Goal: Task Accomplishment & Management: Use online tool/utility

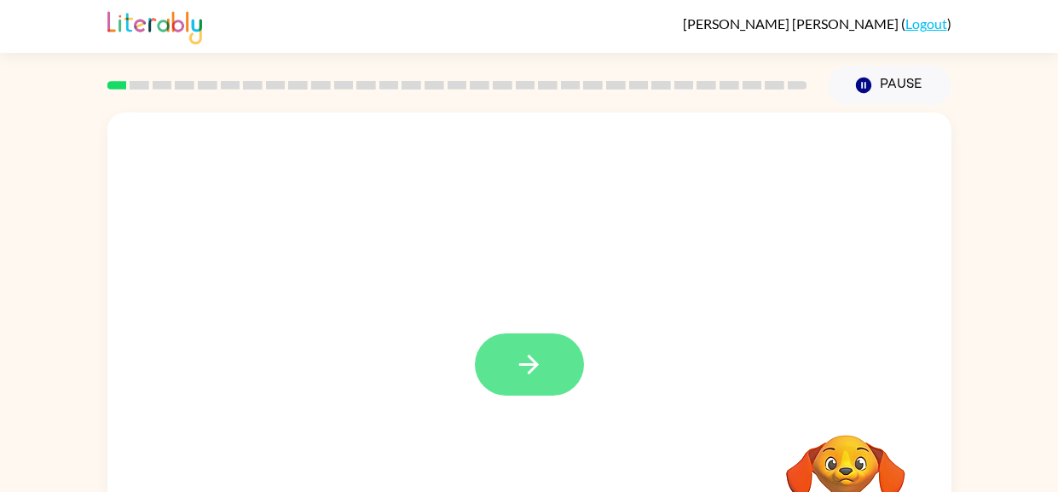
click at [542, 375] on icon "button" at bounding box center [529, 364] width 30 height 30
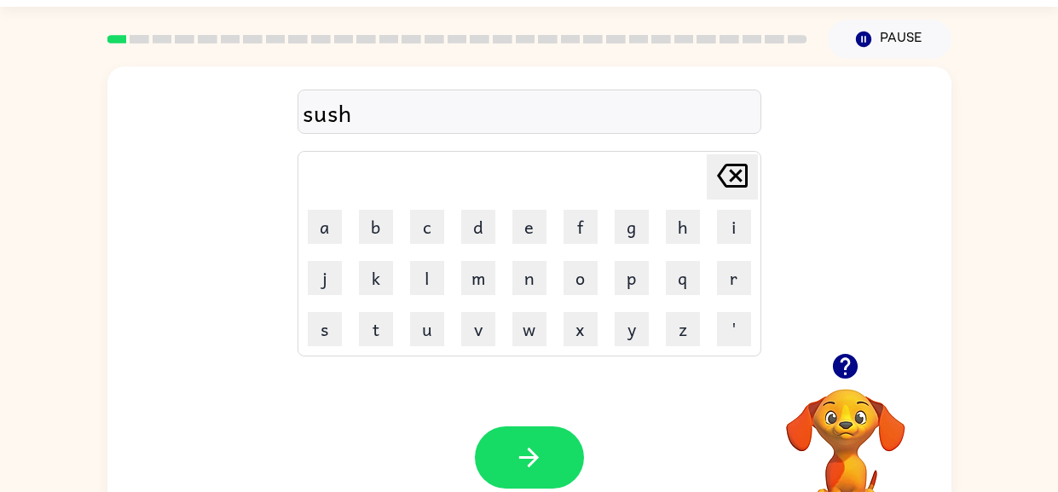
scroll to position [49, 0]
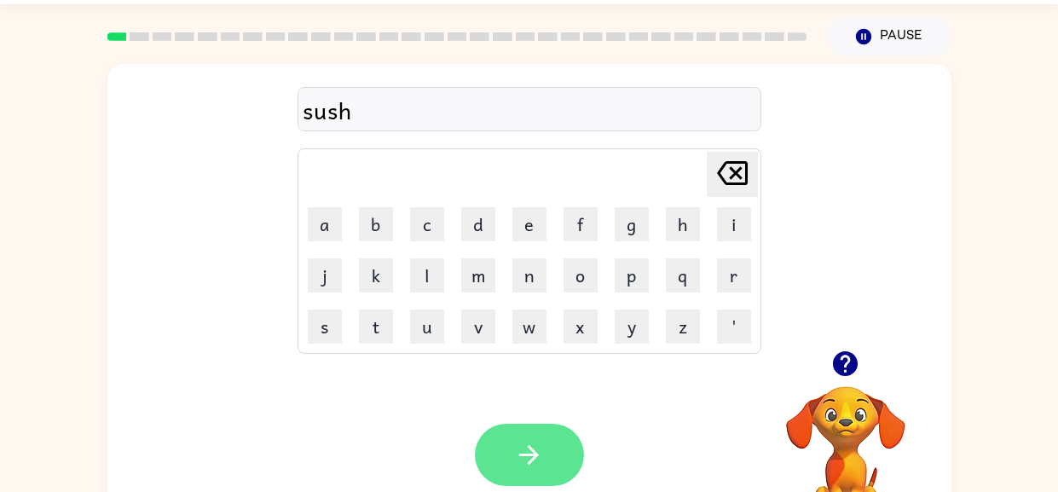
click at [547, 459] on button "button" at bounding box center [529, 455] width 109 height 62
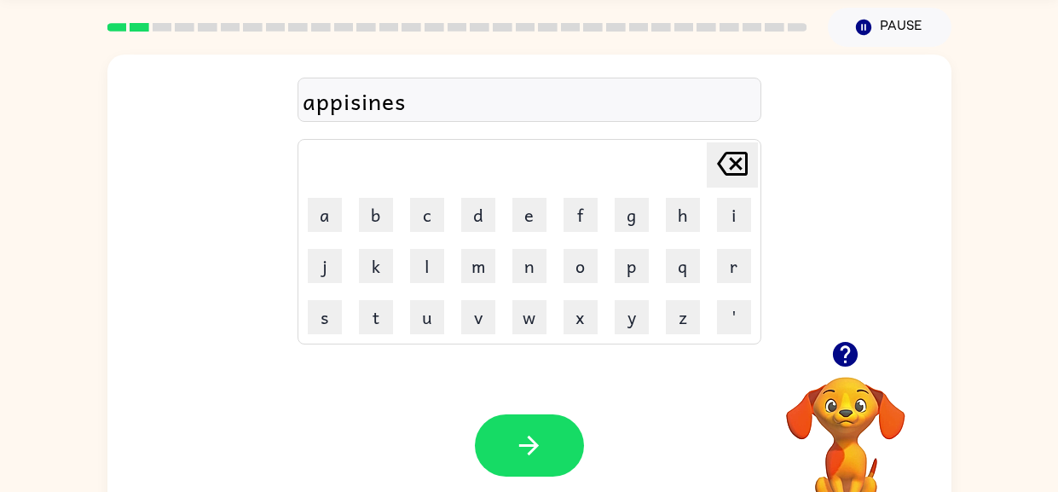
scroll to position [108, 0]
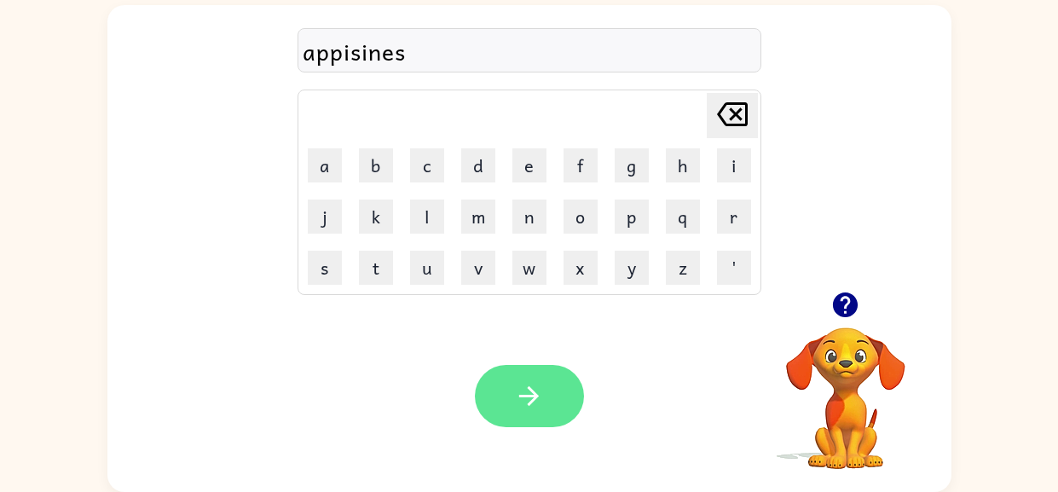
click at [537, 393] on icon "button" at bounding box center [529, 396] width 30 height 30
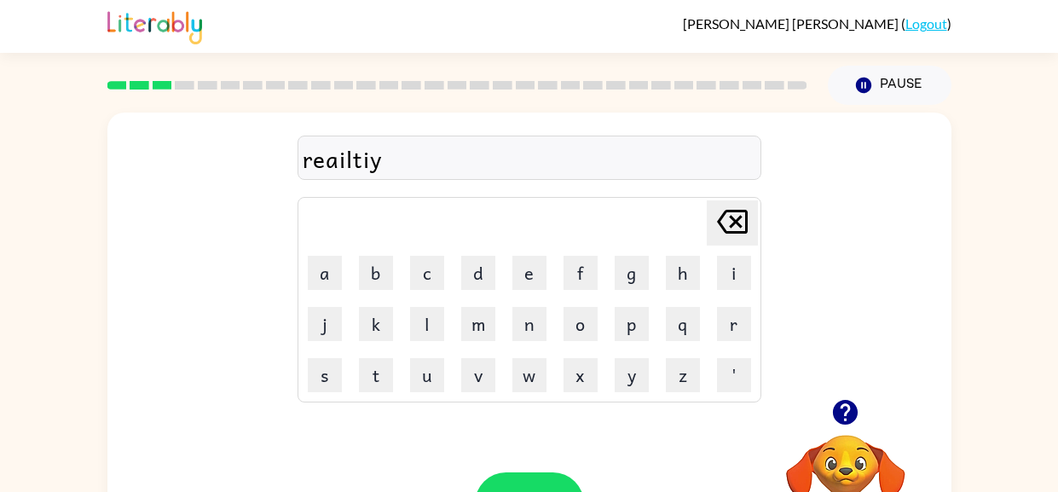
scroll to position [25, 0]
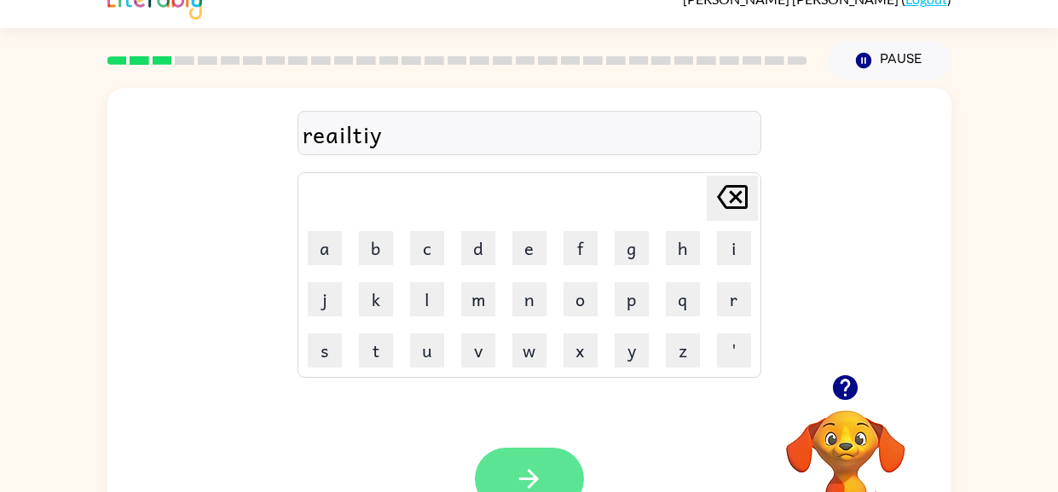
click at [545, 464] on button "button" at bounding box center [529, 478] width 109 height 62
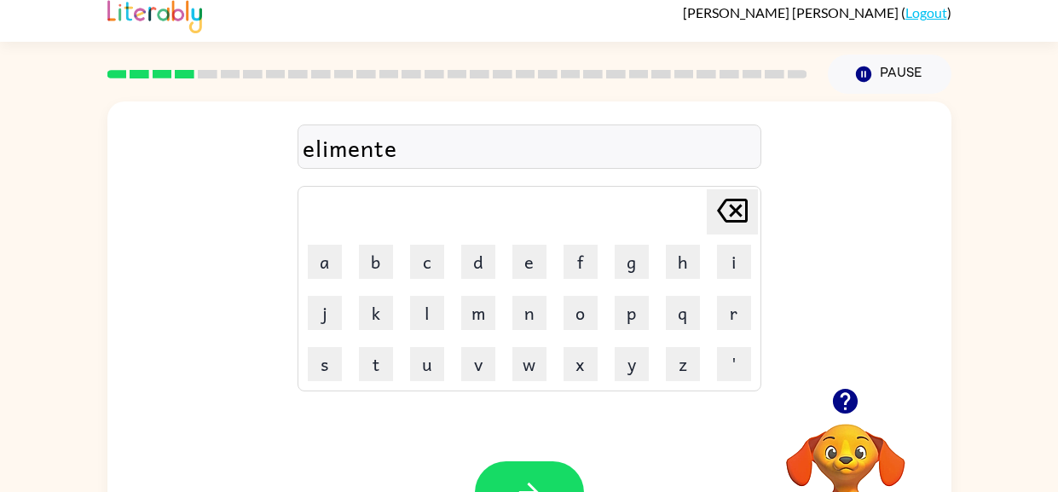
scroll to position [17, 0]
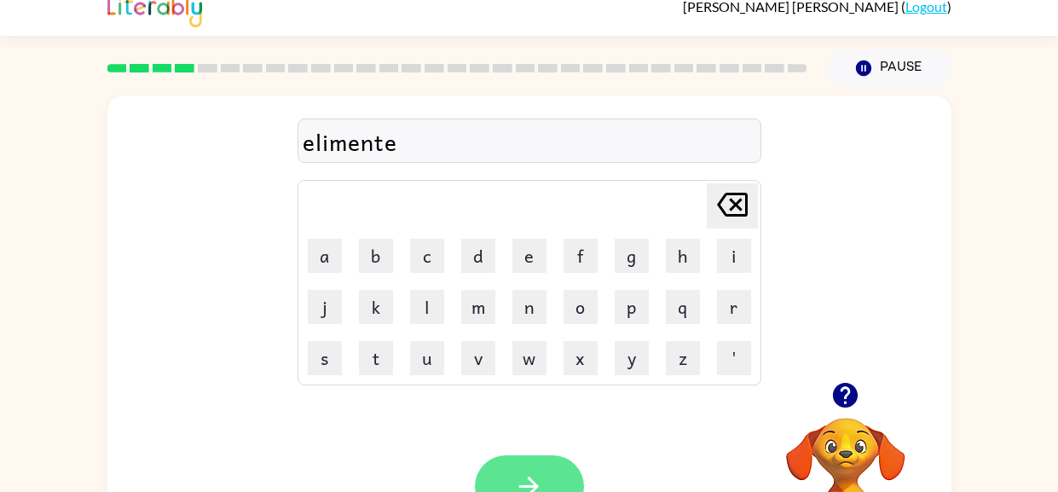
click at [567, 483] on button "button" at bounding box center [529, 486] width 109 height 62
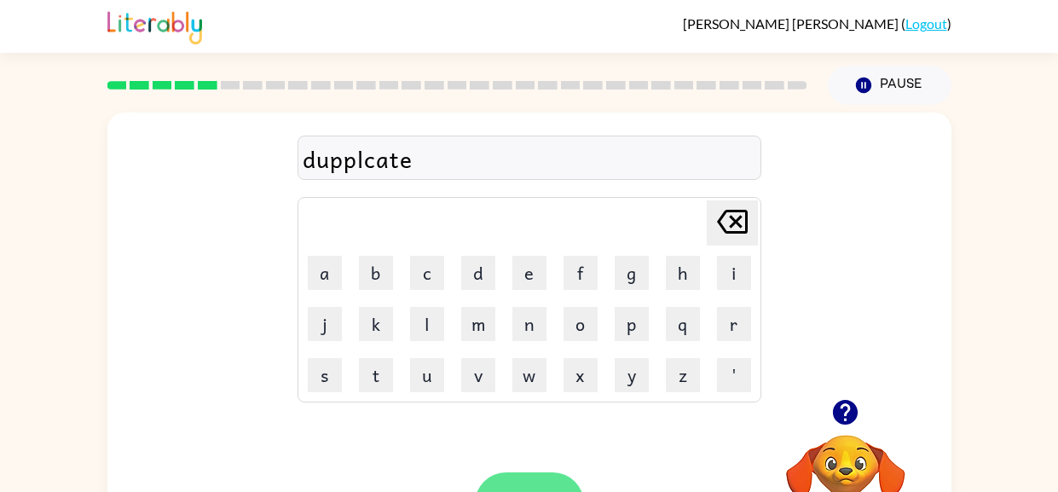
click at [856, 412] on icon "button" at bounding box center [845, 412] width 25 height 25
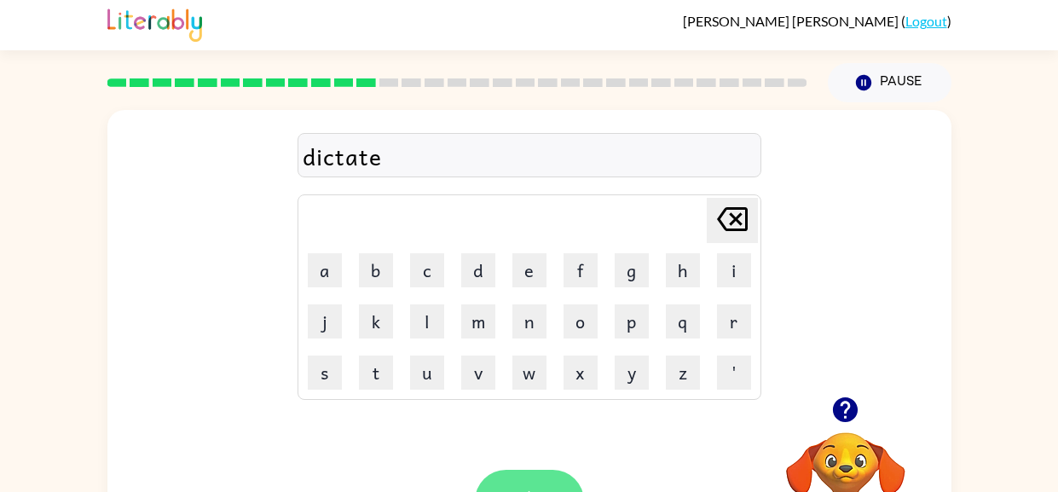
click at [533, 471] on button "button" at bounding box center [529, 501] width 109 height 62
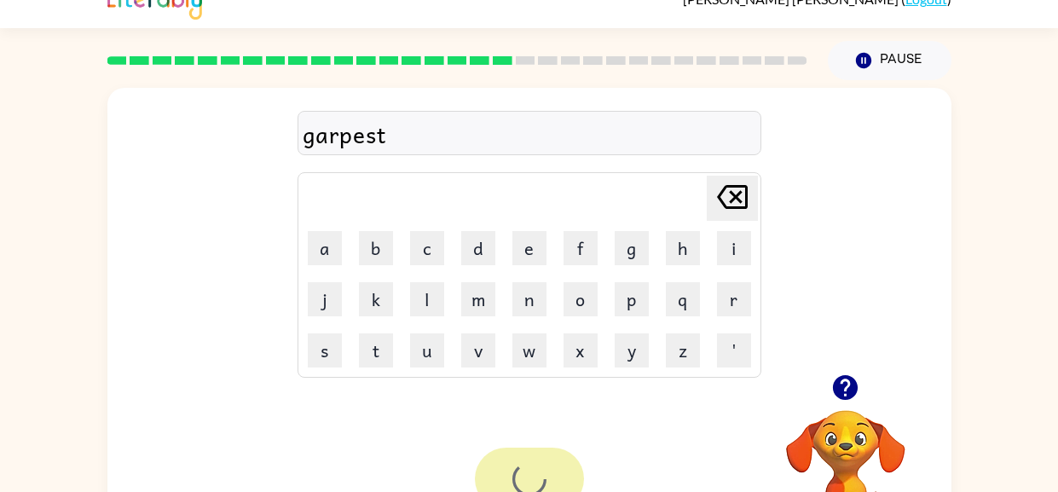
scroll to position [108, 0]
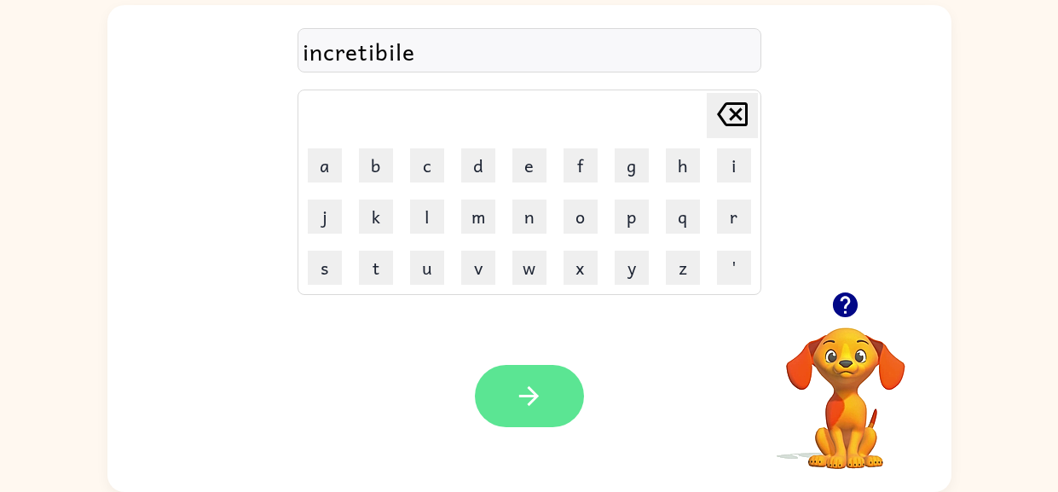
click at [538, 404] on icon "button" at bounding box center [529, 396] width 30 height 30
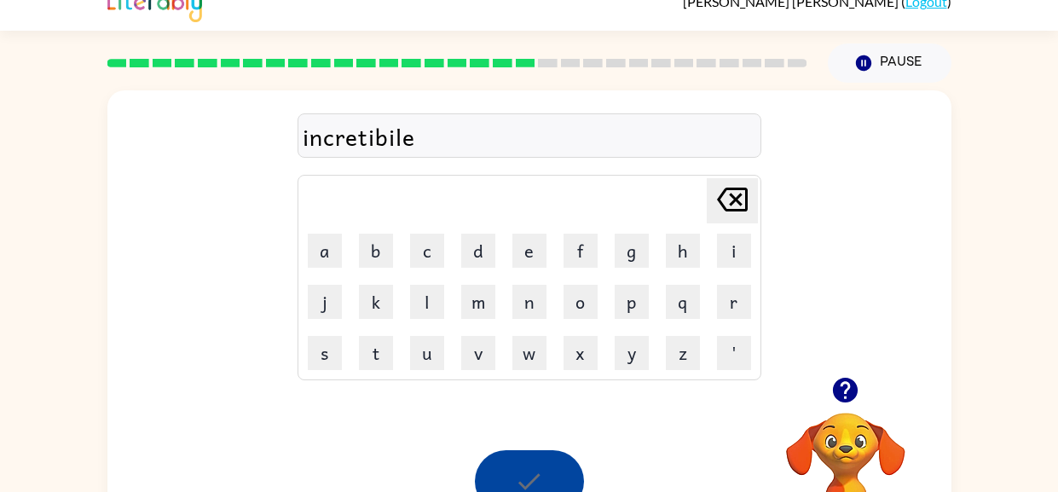
scroll to position [0, 0]
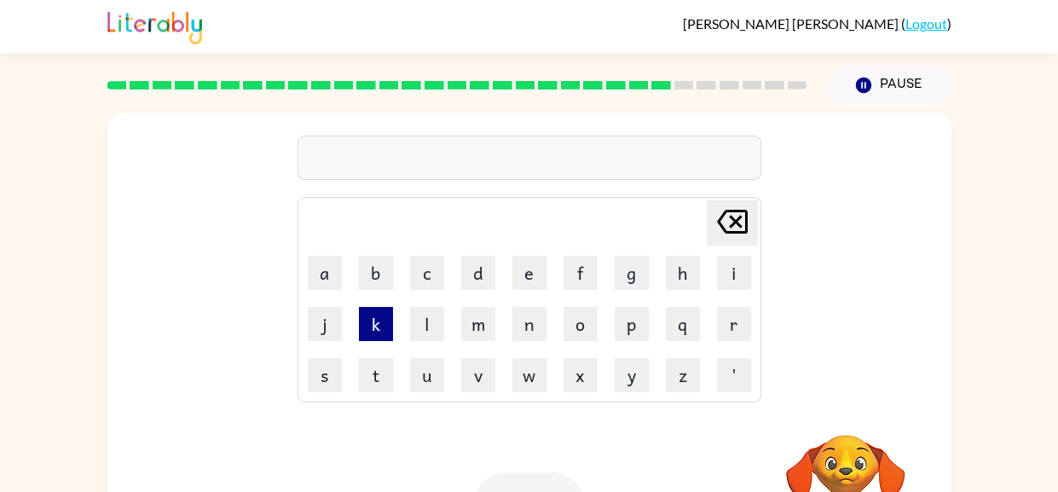
click at [372, 326] on button "k" at bounding box center [376, 324] width 34 height 34
click at [732, 277] on button "i" at bounding box center [734, 273] width 34 height 34
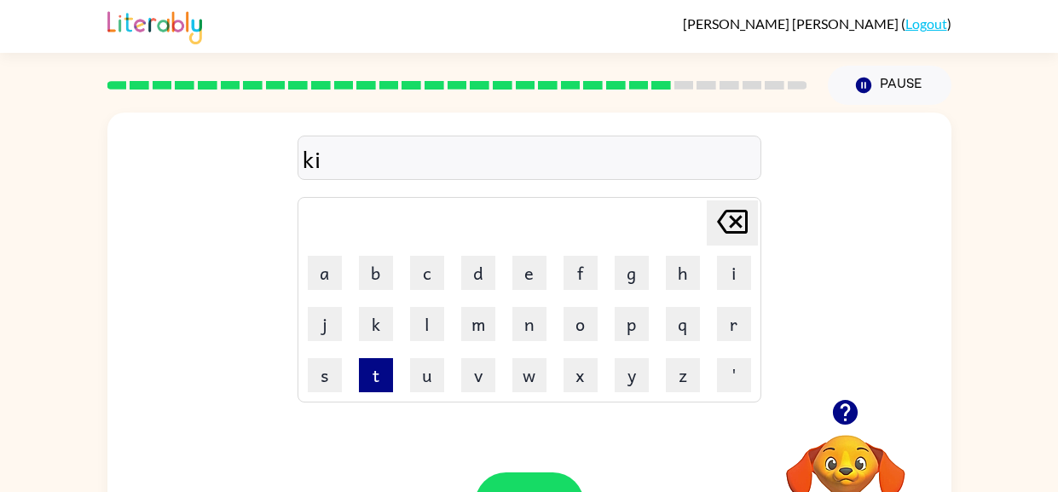
click at [375, 379] on button "t" at bounding box center [376, 375] width 34 height 34
click at [377, 377] on button "t" at bounding box center [376, 375] width 34 height 34
click at [524, 286] on button "e" at bounding box center [529, 273] width 34 height 34
click at [533, 320] on button "n" at bounding box center [529, 324] width 34 height 34
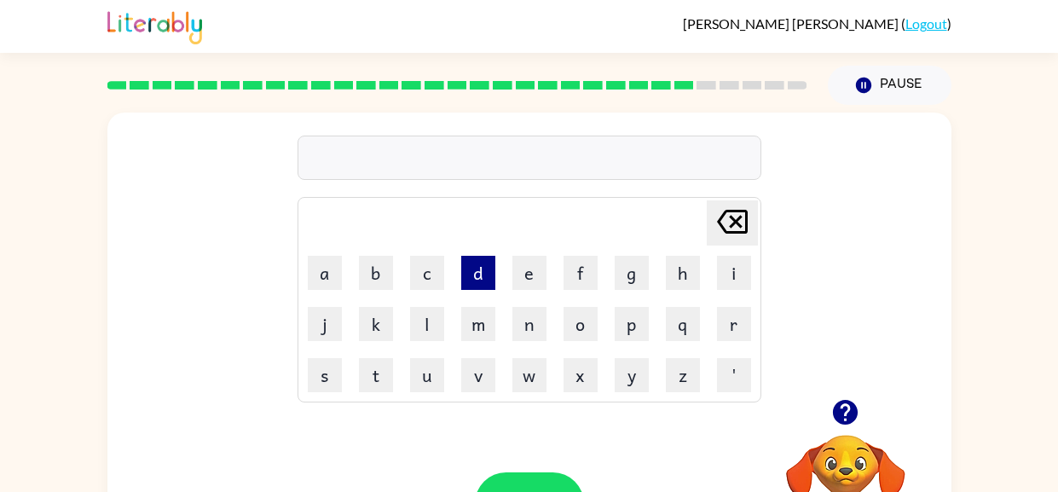
click at [475, 260] on button "d" at bounding box center [478, 273] width 34 height 34
click at [522, 271] on button "e" at bounding box center [529, 273] width 34 height 34
click at [643, 326] on button "p" at bounding box center [631, 324] width 34 height 34
click at [326, 266] on button "a" at bounding box center [325, 273] width 34 height 34
click at [724, 330] on button "r" at bounding box center [734, 324] width 34 height 34
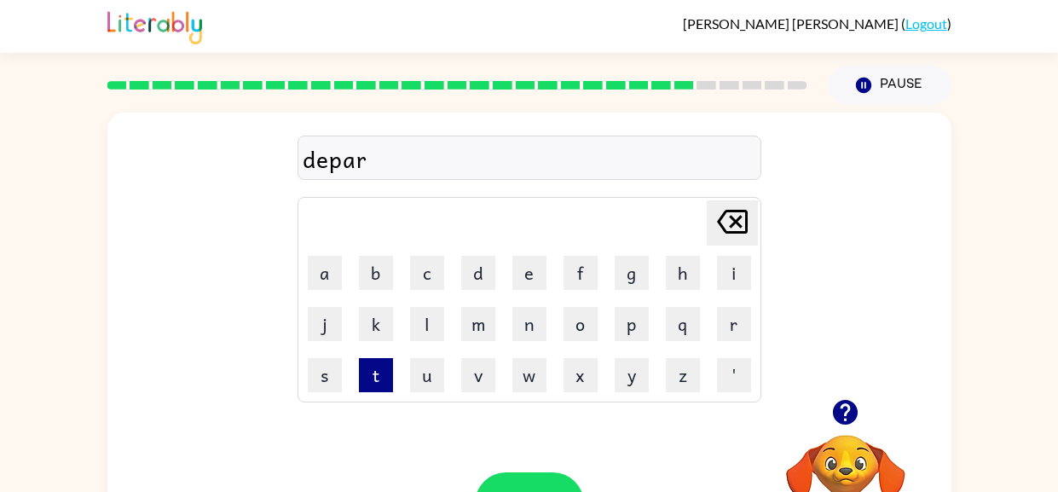
click at [377, 367] on button "t" at bounding box center [376, 375] width 34 height 34
click at [482, 331] on button "m" at bounding box center [478, 324] width 34 height 34
click at [526, 276] on button "e" at bounding box center [529, 273] width 34 height 34
click at [524, 326] on button "n" at bounding box center [529, 324] width 34 height 34
click at [366, 367] on button "t" at bounding box center [376, 375] width 34 height 34
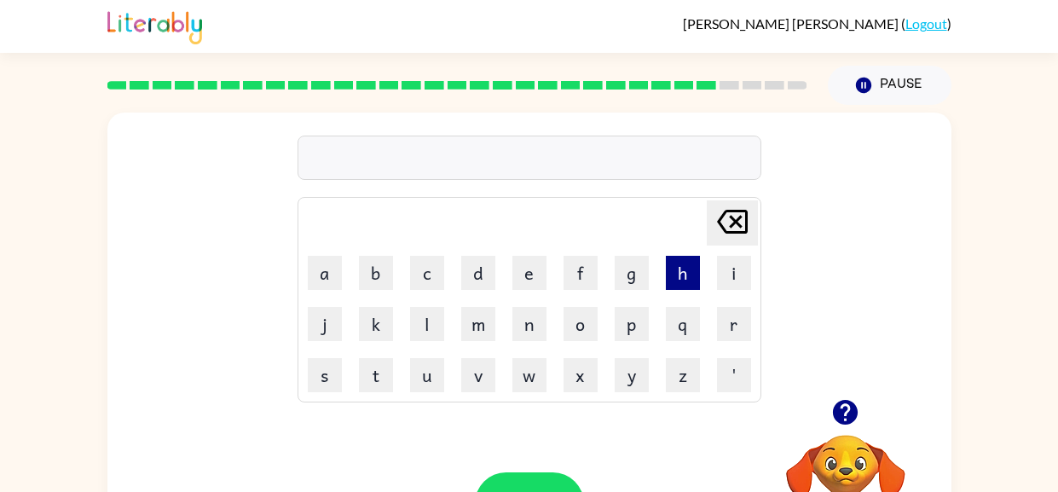
click at [694, 274] on button "h" at bounding box center [683, 273] width 34 height 34
type button "h"
click at [520, 328] on button "n" at bounding box center [529, 324] width 34 height 34
type button "n"
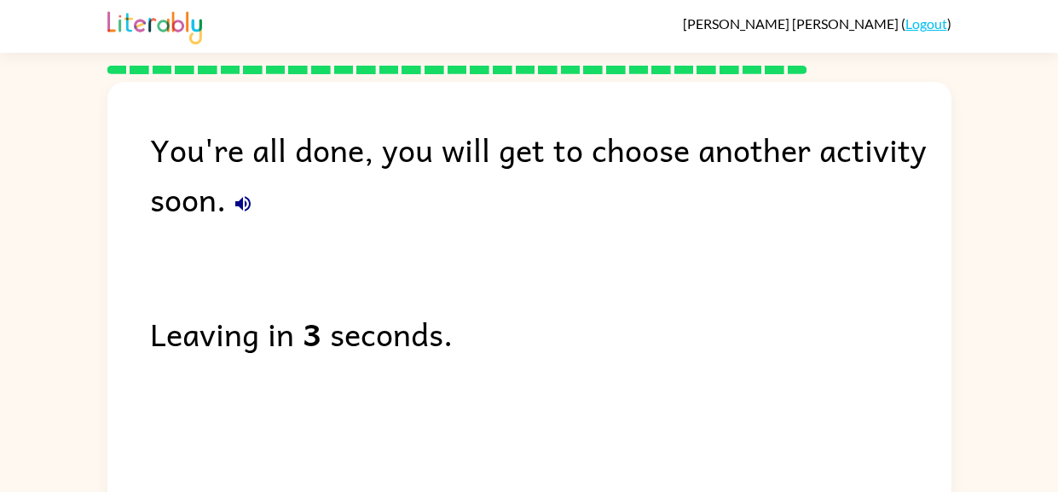
click at [239, 203] on icon "button" at bounding box center [242, 203] width 15 height 15
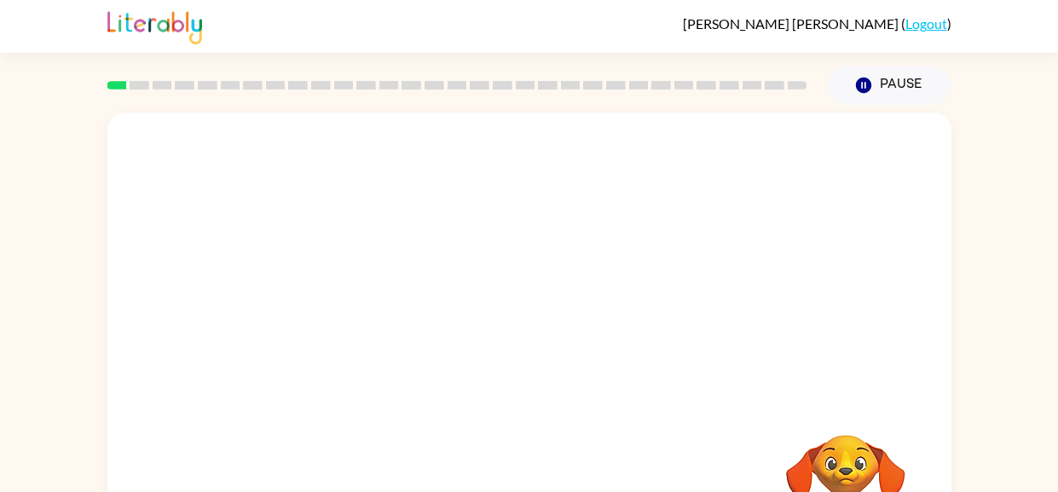
click at [979, 424] on div "Your browser must support playing .mp4 files to use Literably. Please try using…" at bounding box center [529, 352] width 1058 height 494
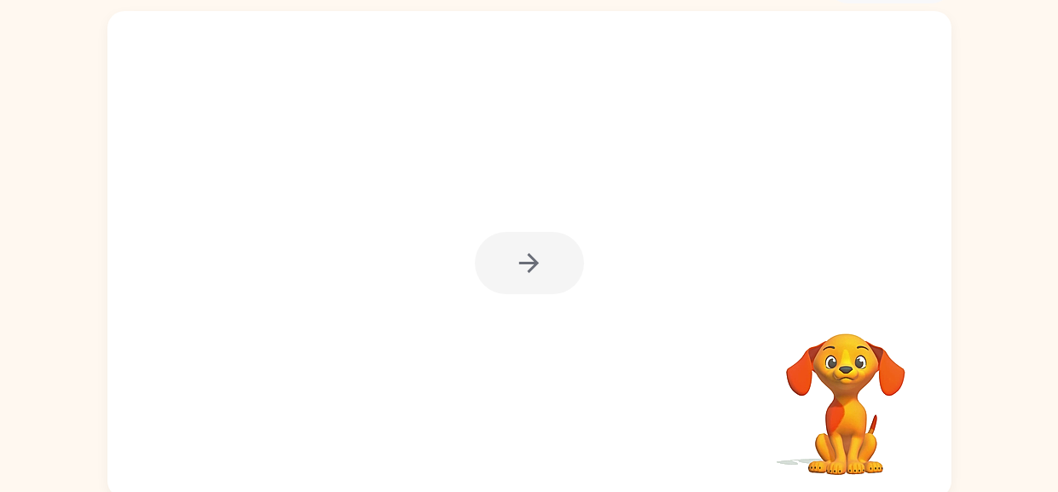
scroll to position [104, 0]
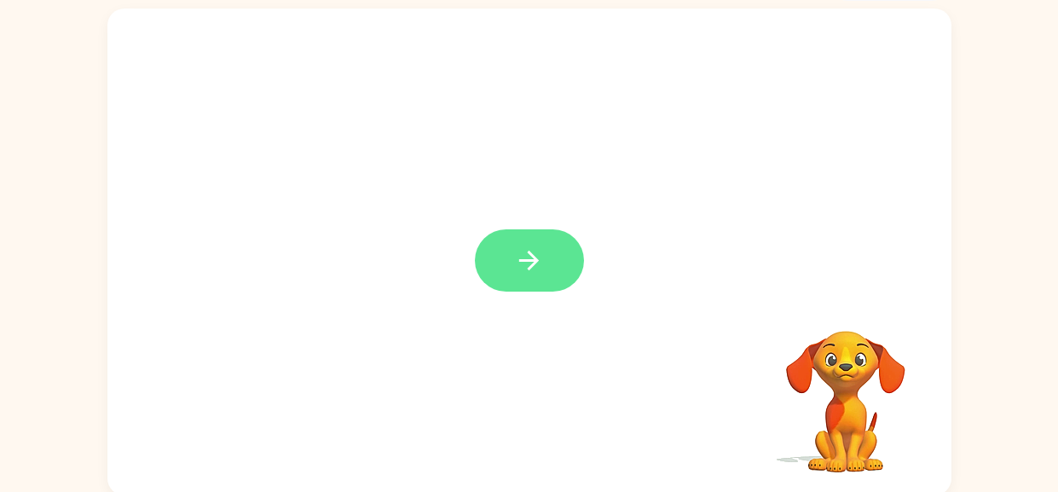
click at [524, 256] on icon "button" at bounding box center [529, 260] width 30 height 30
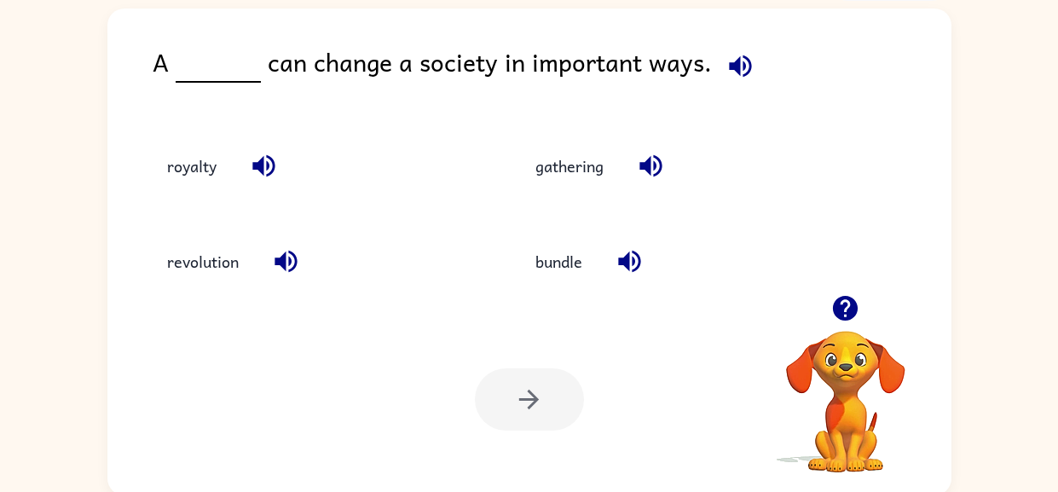
click at [725, 70] on icon "button" at bounding box center [740, 66] width 30 height 30
click at [276, 168] on icon "button" at bounding box center [264, 166] width 30 height 30
click at [290, 261] on icon "button" at bounding box center [285, 262] width 22 height 22
click at [649, 169] on icon "button" at bounding box center [650, 166] width 22 height 22
click at [633, 248] on icon "button" at bounding box center [629, 261] width 30 height 30
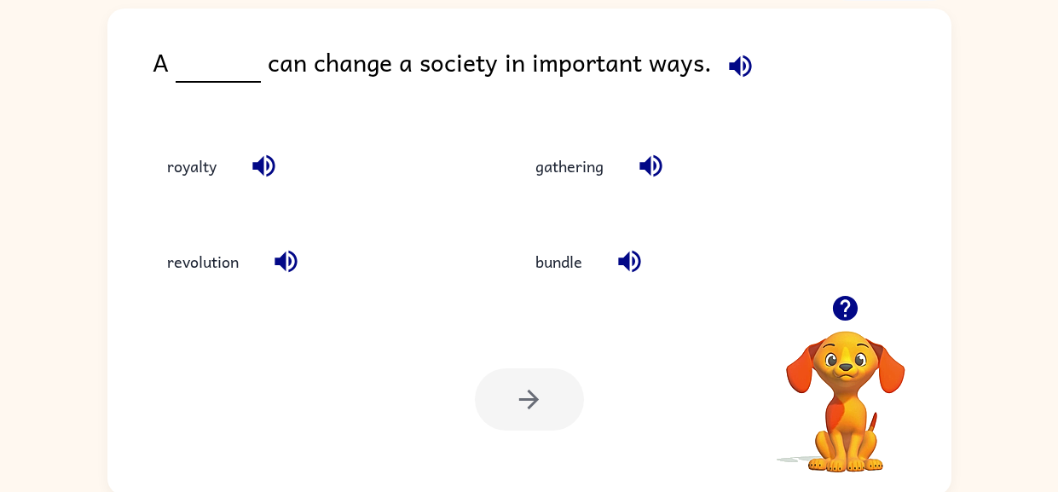
click at [833, 304] on icon "button" at bounding box center [845, 308] width 25 height 25
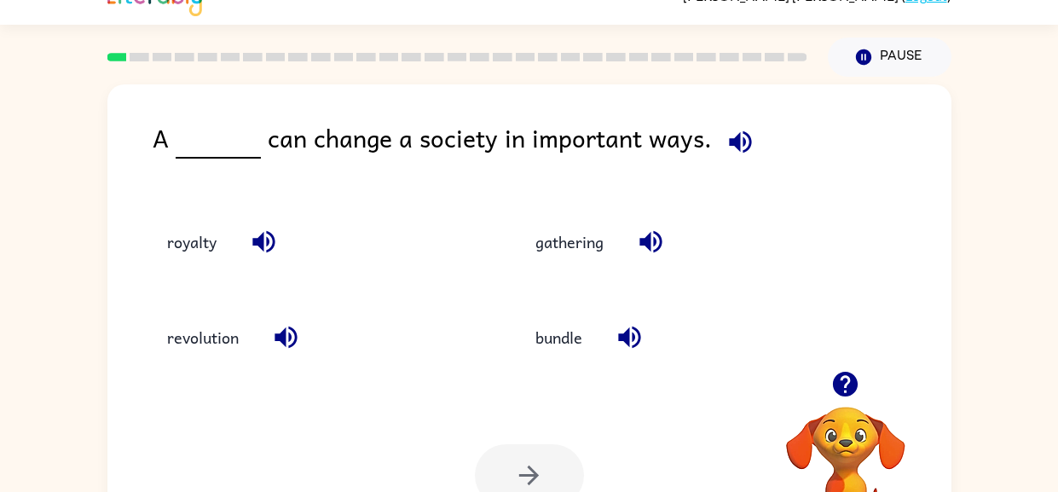
scroll to position [0, 0]
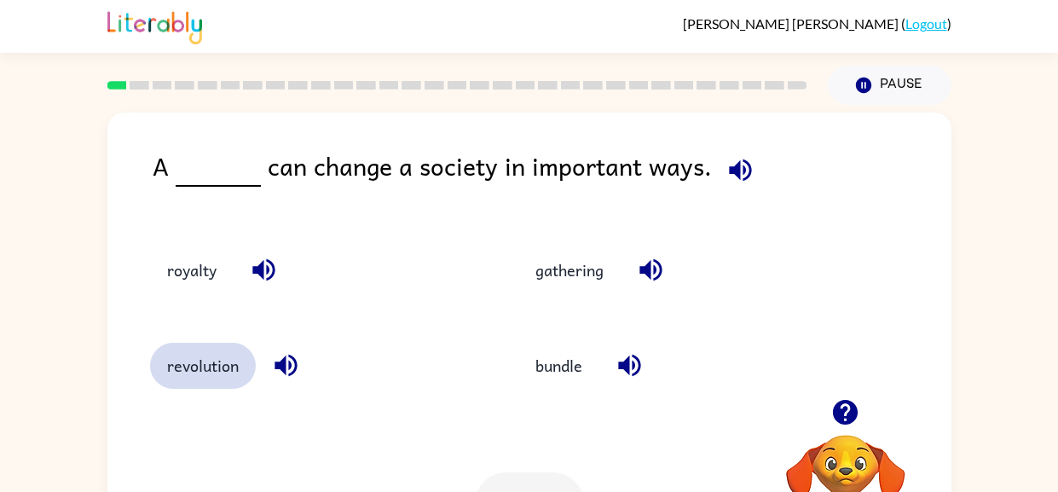
click at [204, 373] on button "revolution" at bounding box center [203, 366] width 106 height 46
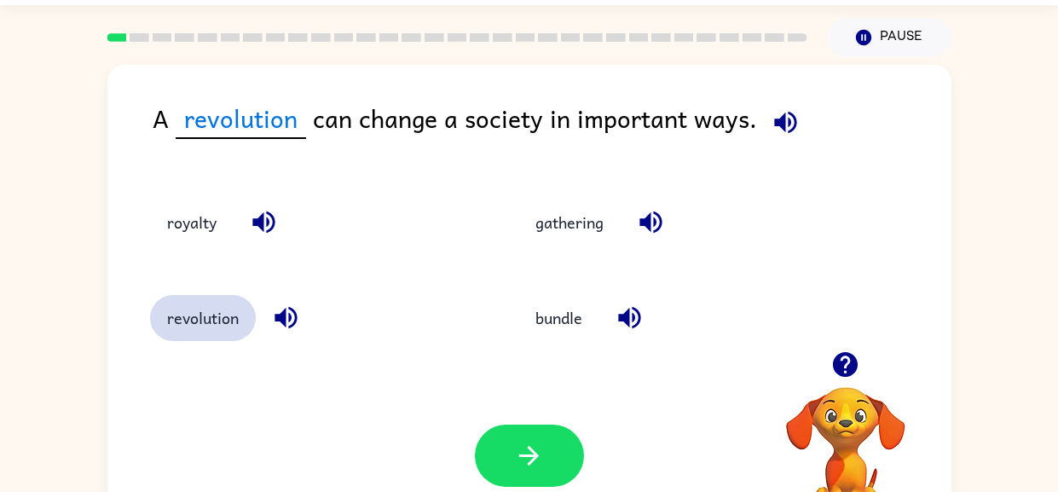
scroll to position [75, 0]
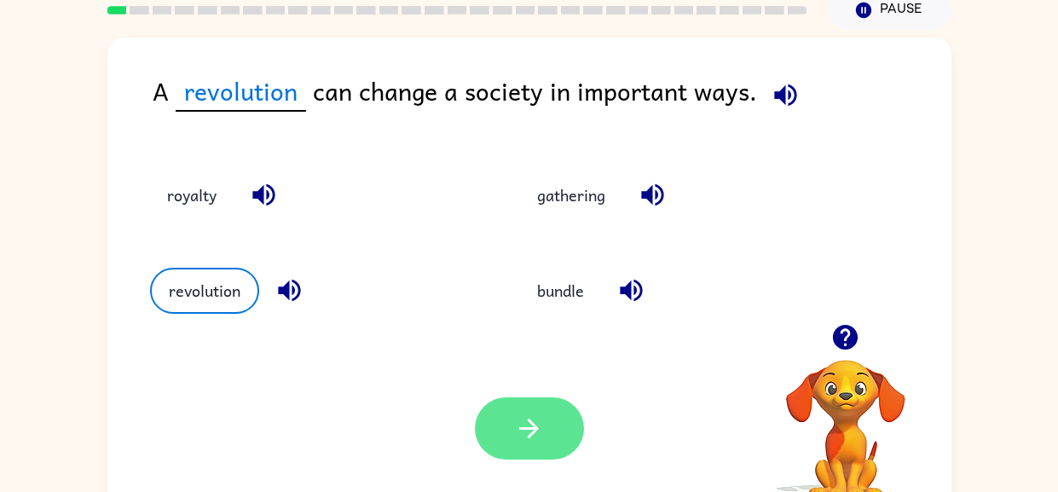
click at [537, 427] on icon "button" at bounding box center [529, 428] width 30 height 30
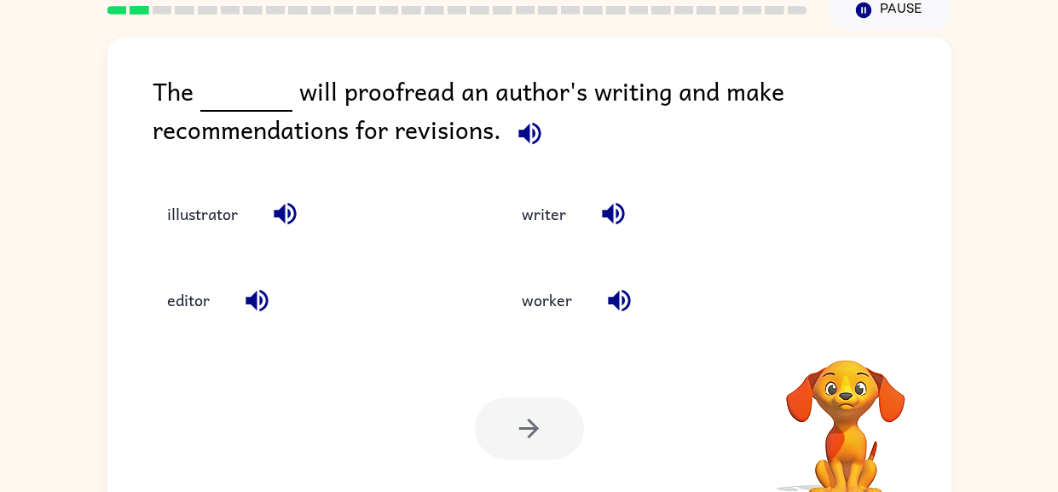
scroll to position [0, 0]
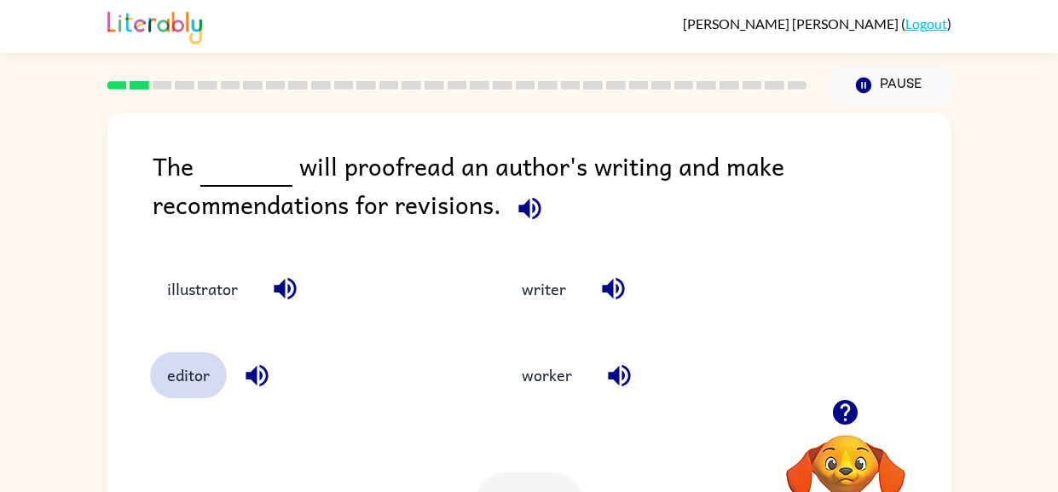
click at [206, 383] on button "editor" at bounding box center [188, 375] width 77 height 46
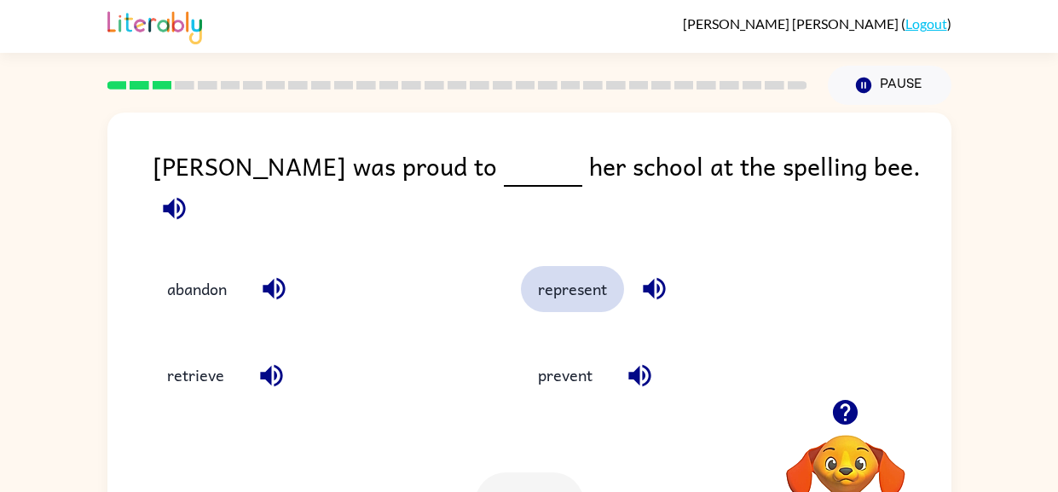
click at [575, 272] on button "represent" at bounding box center [572, 289] width 103 height 46
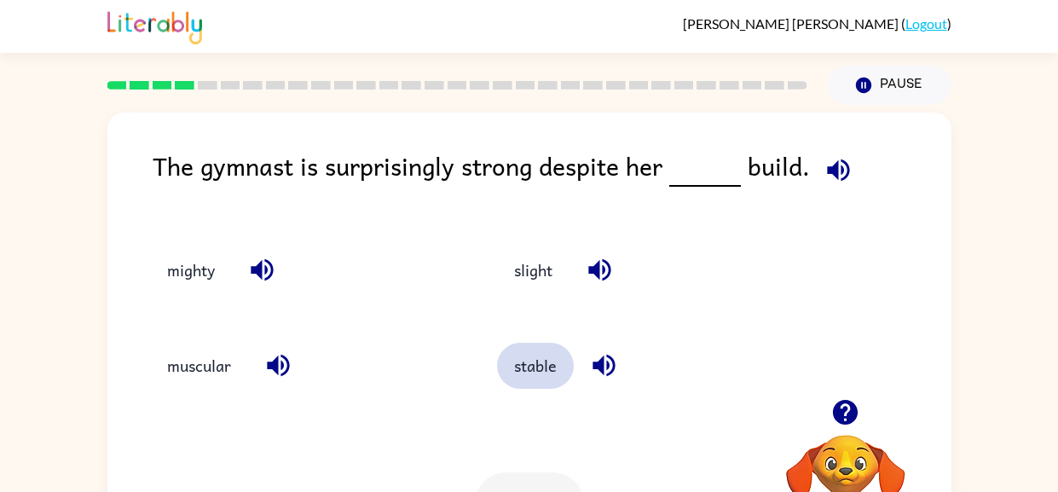
click at [537, 367] on button "stable" at bounding box center [535, 366] width 77 height 46
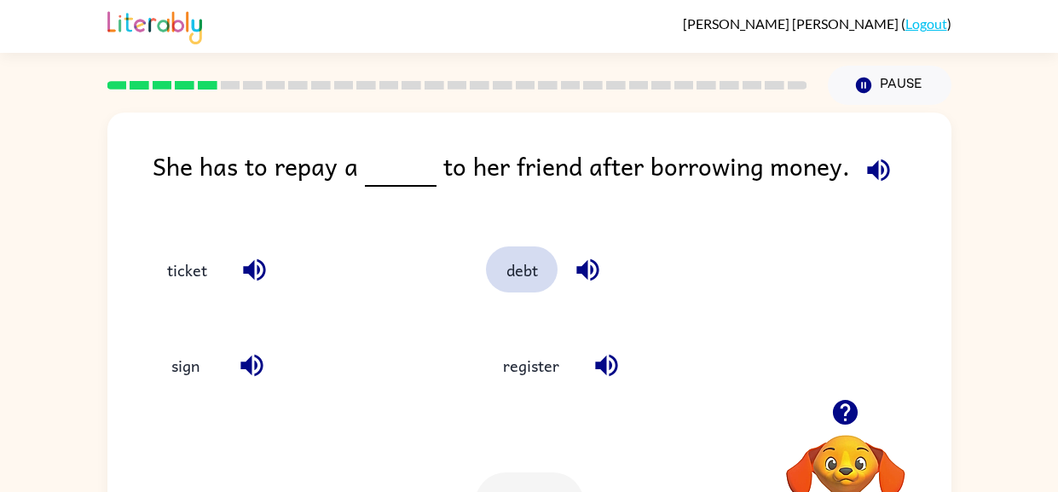
click at [536, 268] on button "debt" at bounding box center [522, 269] width 72 height 46
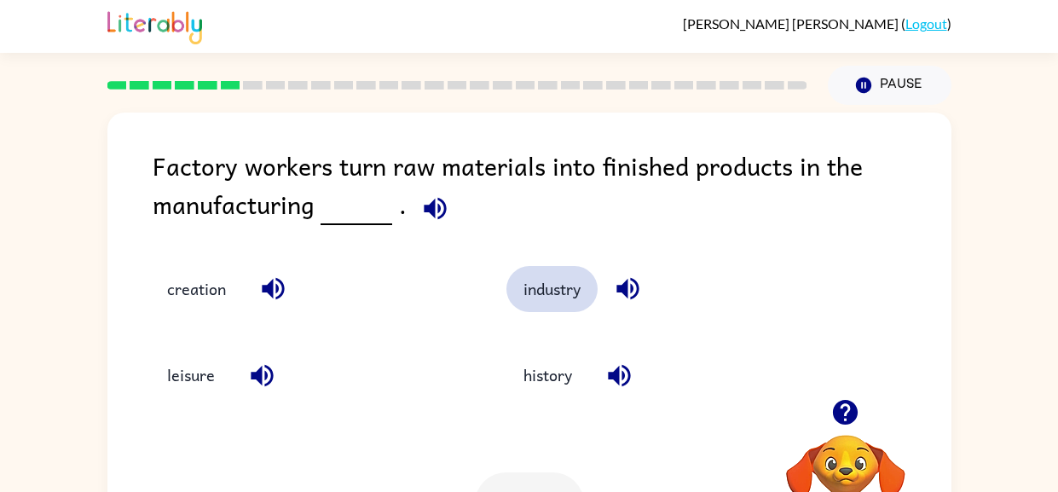
click at [552, 283] on button "industry" at bounding box center [551, 289] width 91 height 46
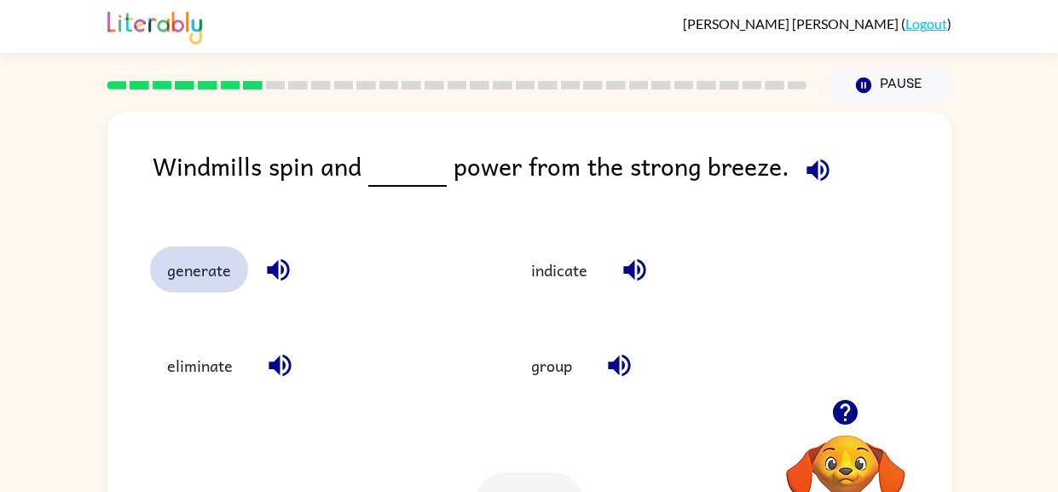
click at [207, 280] on button "generate" at bounding box center [199, 269] width 98 height 46
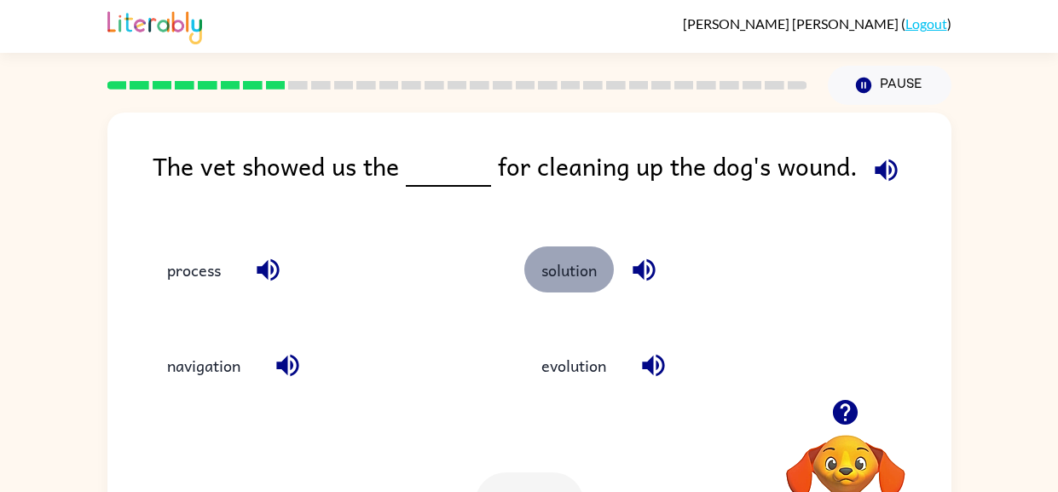
click at [568, 275] on button "solution" at bounding box center [568, 269] width 89 height 46
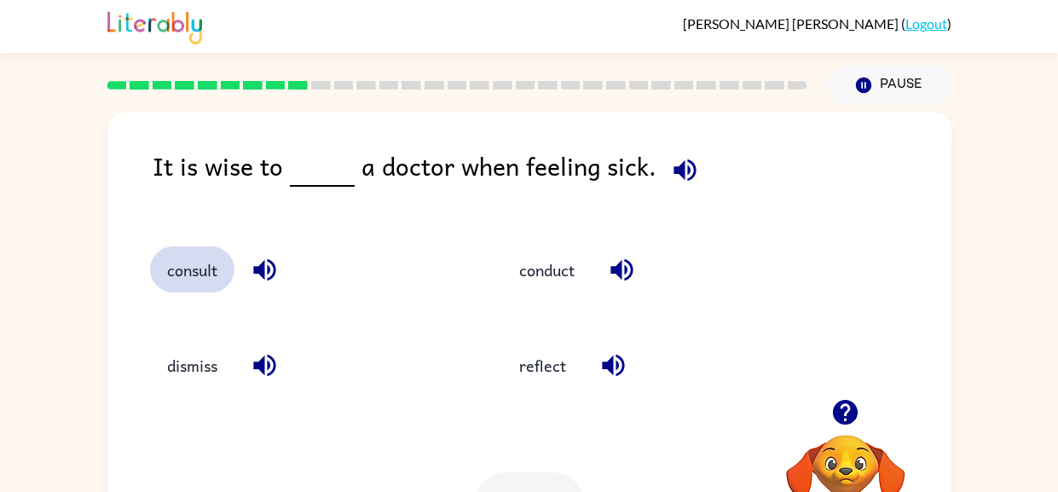
click at [193, 273] on button "consult" at bounding box center [192, 269] width 84 height 46
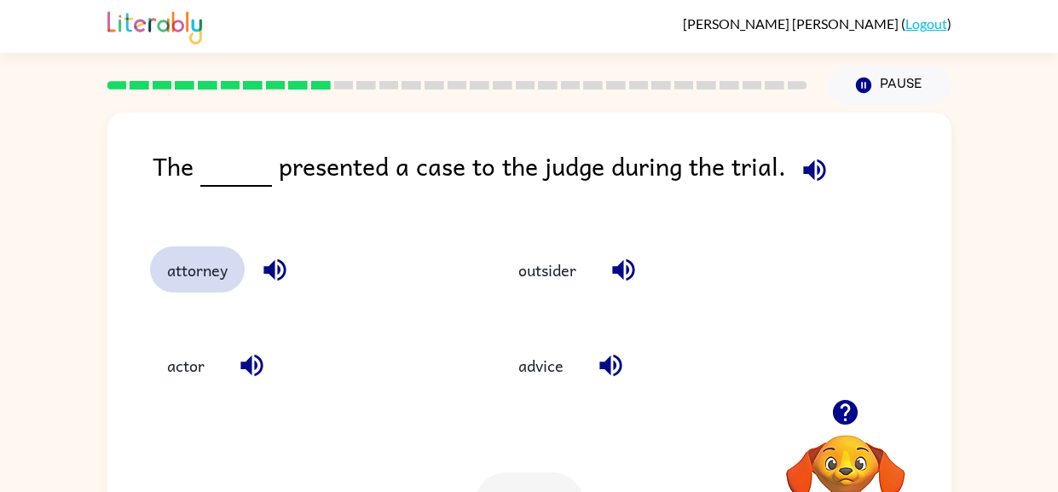
click at [208, 267] on button "attorney" at bounding box center [197, 269] width 95 height 46
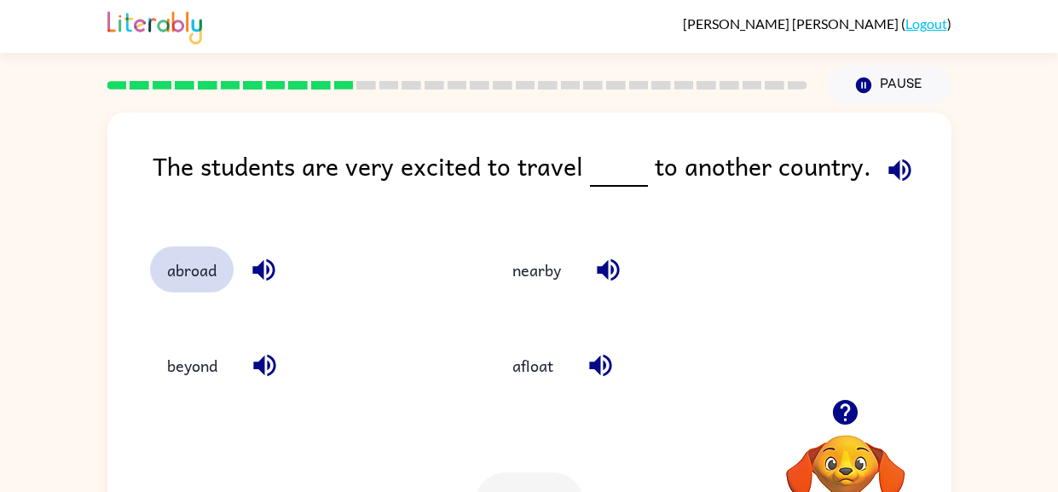
click at [211, 272] on button "abroad" at bounding box center [192, 269] width 84 height 46
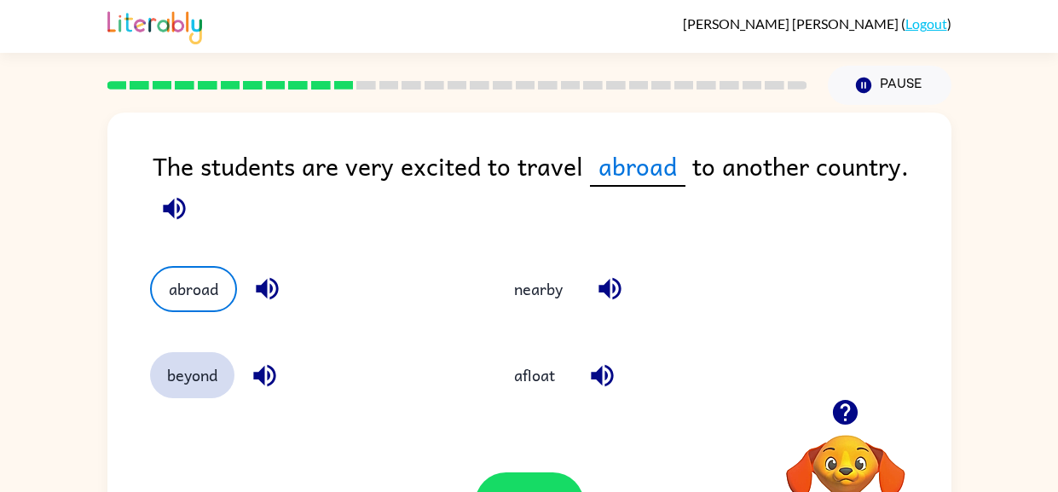
click at [199, 377] on button "beyond" at bounding box center [192, 375] width 84 height 46
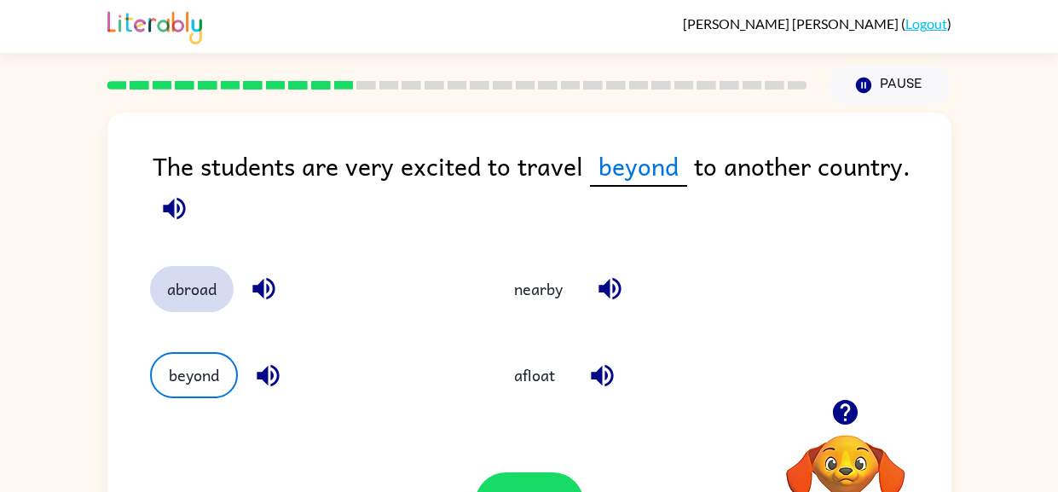
click at [199, 276] on button "abroad" at bounding box center [192, 289] width 84 height 46
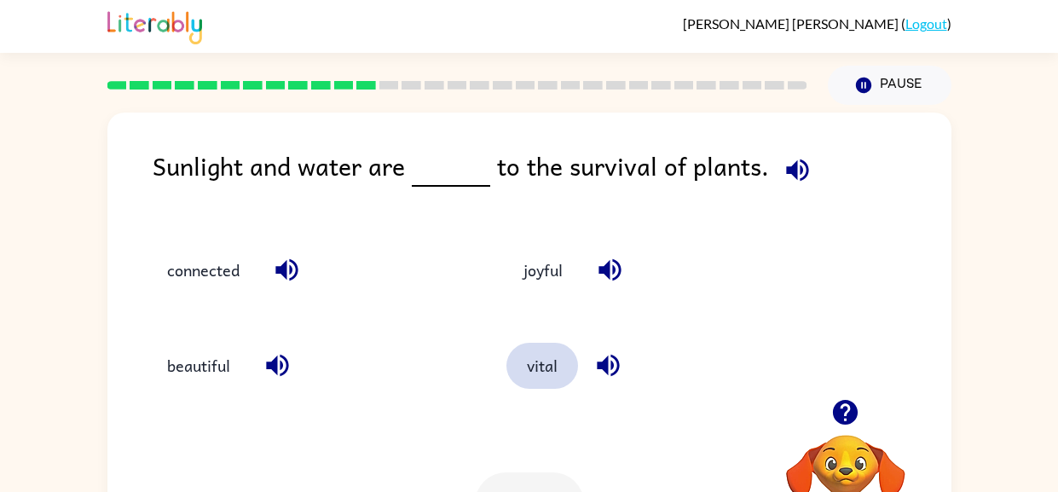
click at [542, 363] on button "vital" at bounding box center [542, 366] width 72 height 46
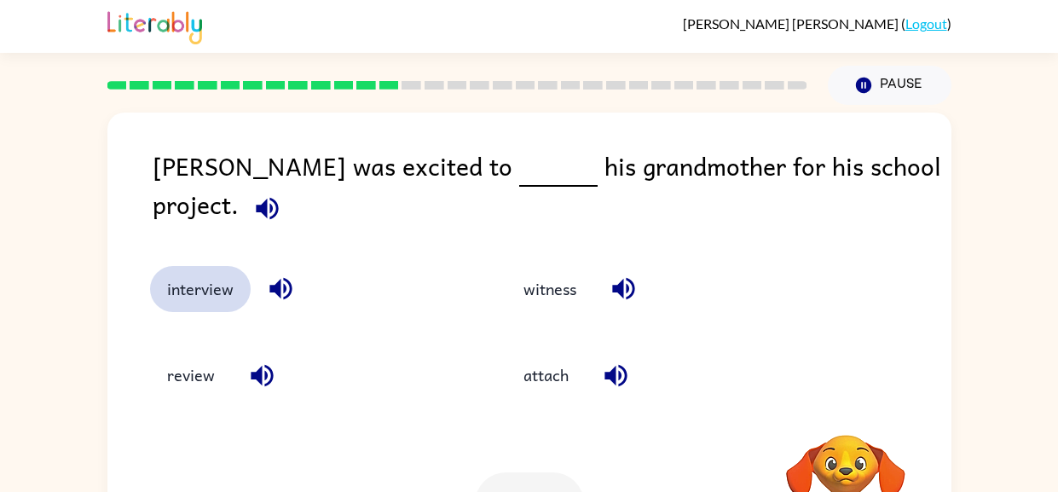
click at [200, 273] on button "interview" at bounding box center [200, 289] width 101 height 46
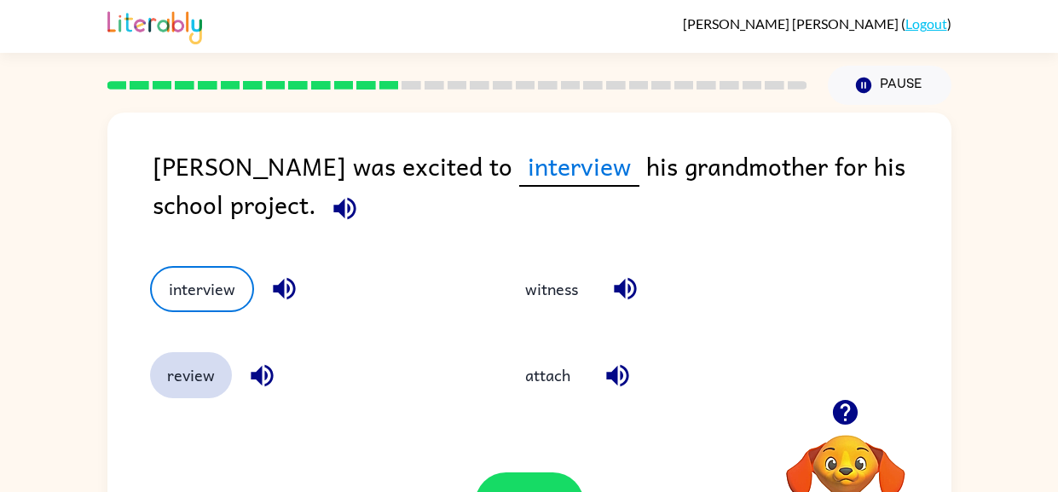
click at [192, 367] on button "review" at bounding box center [191, 375] width 82 height 46
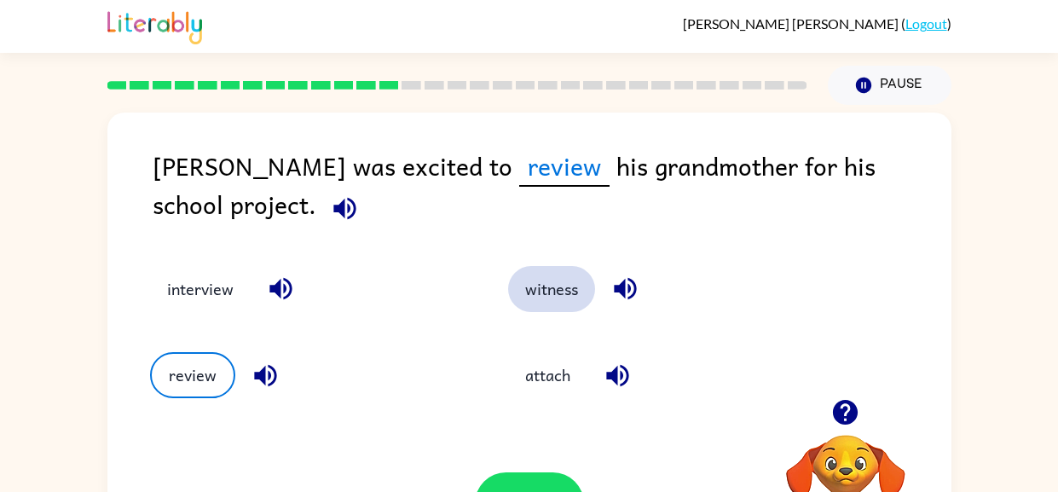
click at [539, 289] on button "witness" at bounding box center [551, 289] width 87 height 46
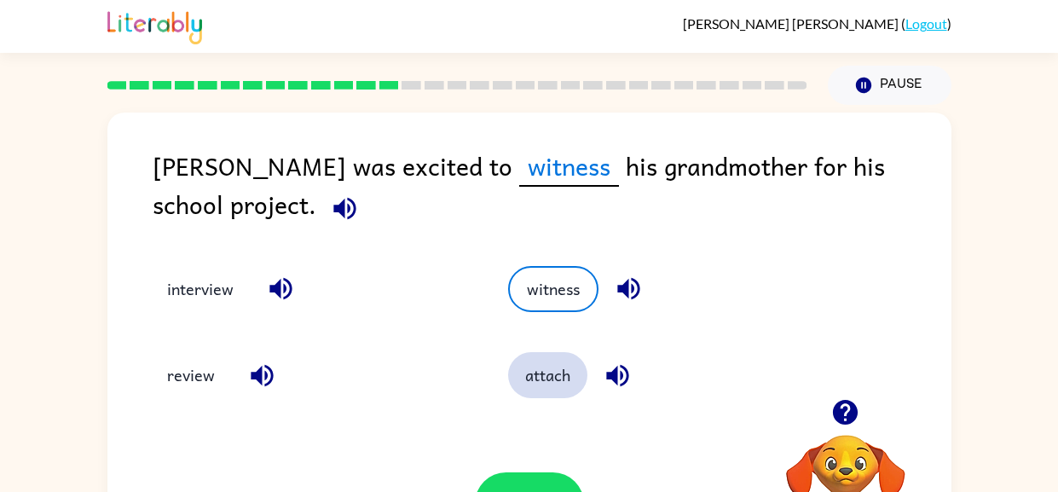
click at [543, 386] on button "attach" at bounding box center [547, 375] width 79 height 46
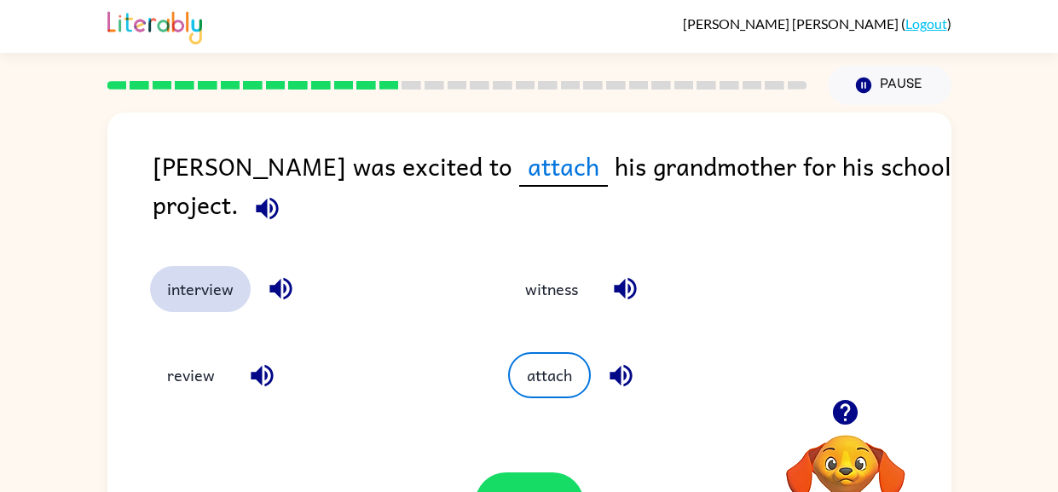
click at [206, 288] on button "interview" at bounding box center [200, 289] width 101 height 46
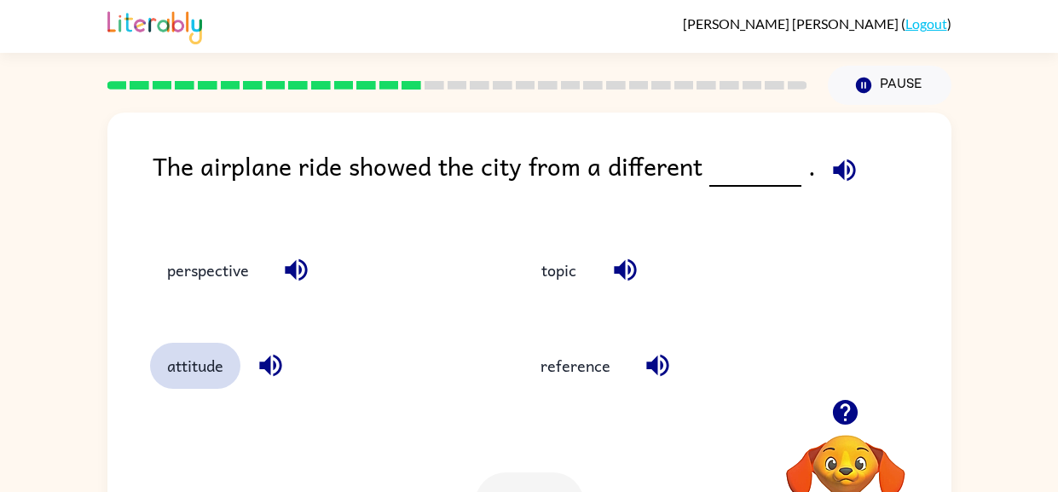
click at [189, 372] on button "attitude" at bounding box center [195, 366] width 90 height 46
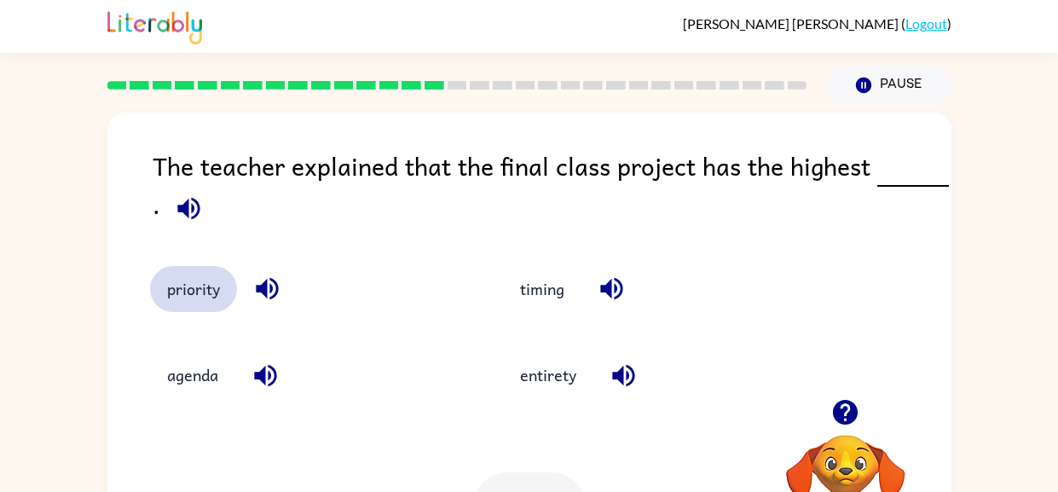
click at [190, 297] on button "priority" at bounding box center [193, 289] width 87 height 46
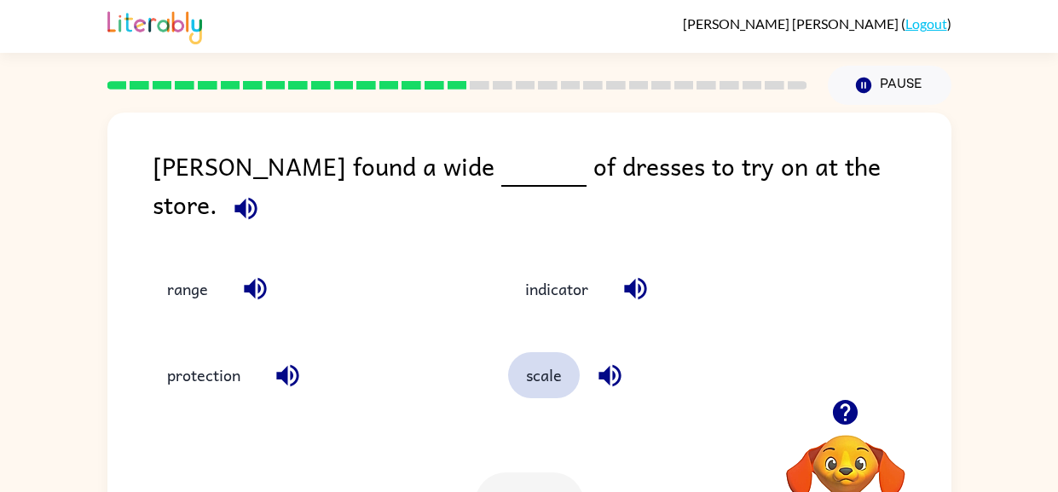
click at [549, 372] on button "scale" at bounding box center [544, 375] width 72 height 46
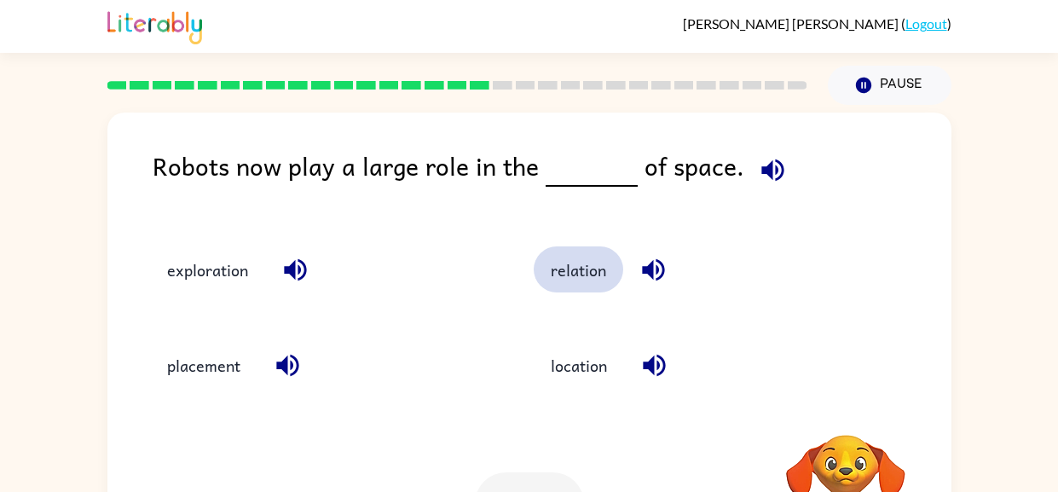
click at [598, 271] on button "relation" at bounding box center [577, 269] width 89 height 46
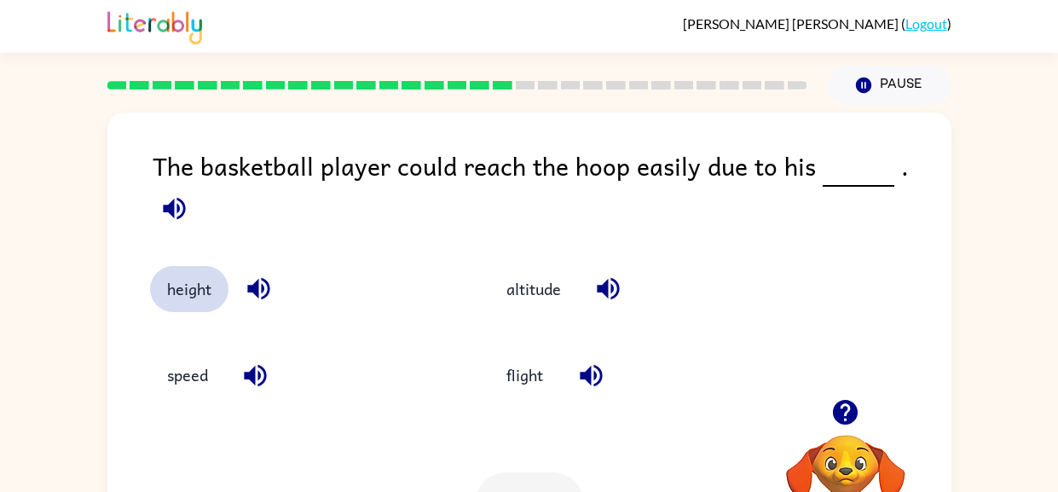
click at [183, 279] on button "height" at bounding box center [189, 289] width 78 height 46
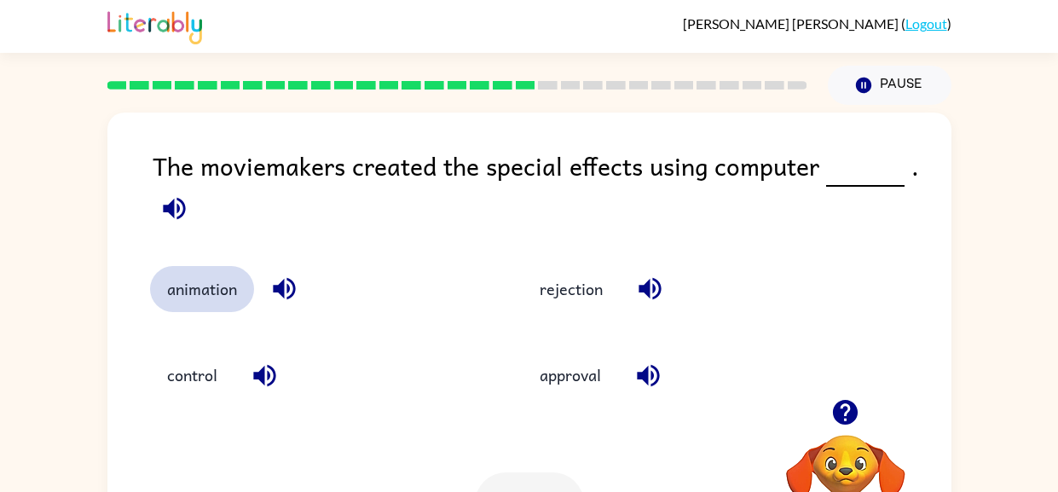
click at [210, 290] on button "animation" at bounding box center [202, 289] width 104 height 46
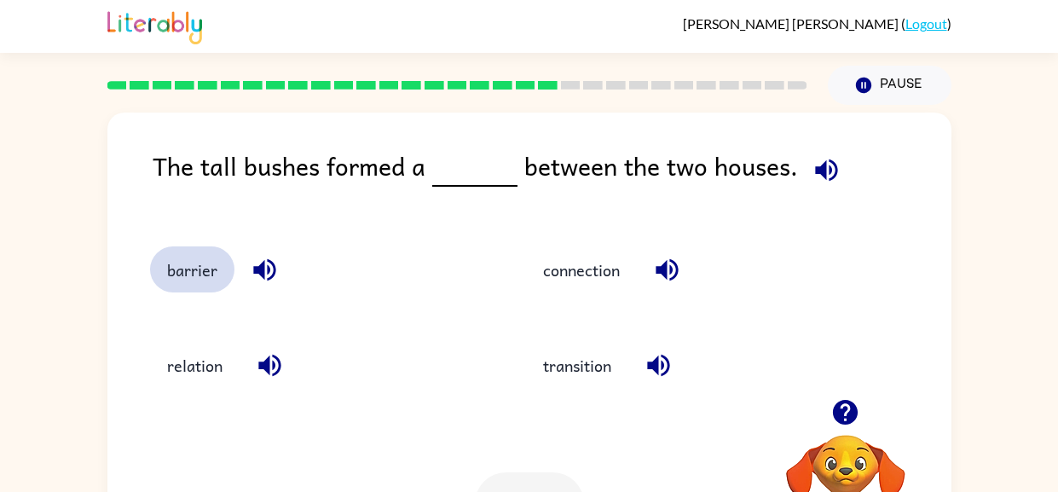
click at [200, 279] on button "barrier" at bounding box center [192, 269] width 84 height 46
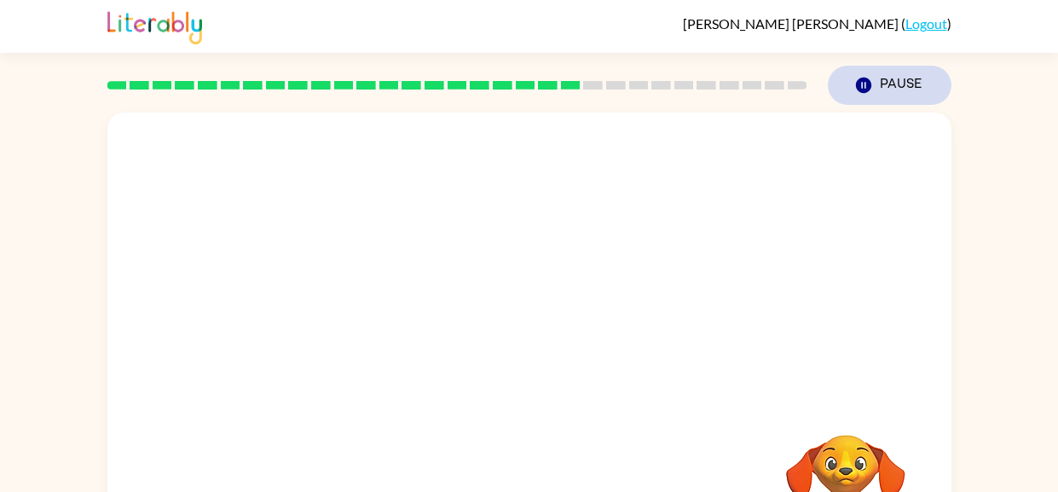
click at [880, 86] on button "Pause Pause" at bounding box center [889, 85] width 124 height 39
